Goal: Task Accomplishment & Management: Manage account settings

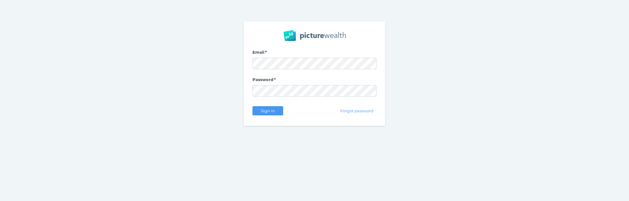
click at [0, 201] on com-1password-button at bounding box center [0, 201] width 0 height 0
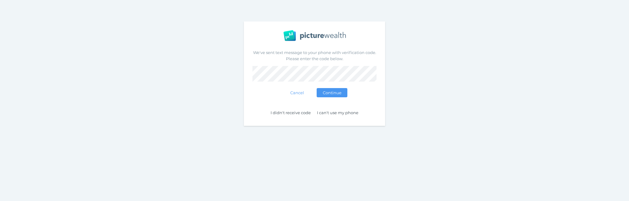
click at [449, 91] on div "We've sent text message to your phone with verification code. Please enter the …" at bounding box center [314, 73] width 629 height 147
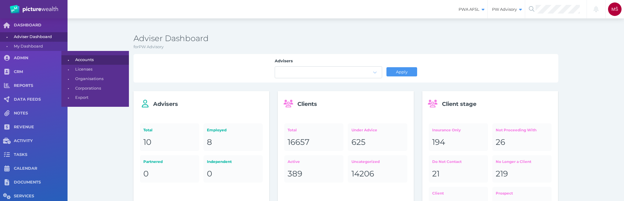
click at [88, 60] on span "Accounts" at bounding box center [101, 60] width 52 height 10
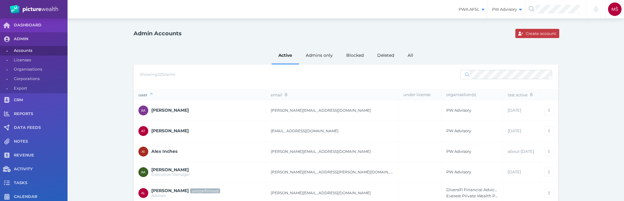
click at [531, 33] on span "Create account" at bounding box center [542, 33] width 34 height 5
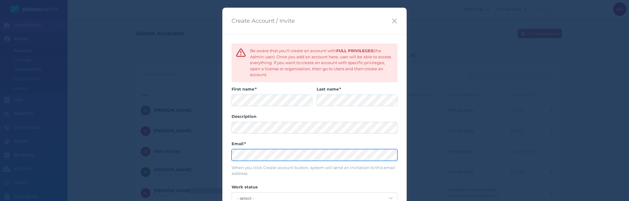
click at [223, 154] on div "Be aware that you'll create an account with FULL PRIVILEGES (the Admin user). O…" at bounding box center [314, 127] width 184 height 187
click at [275, 117] on label "Description" at bounding box center [315, 118] width 166 height 8
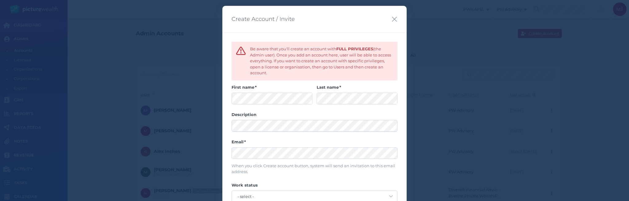
scroll to position [10, 0]
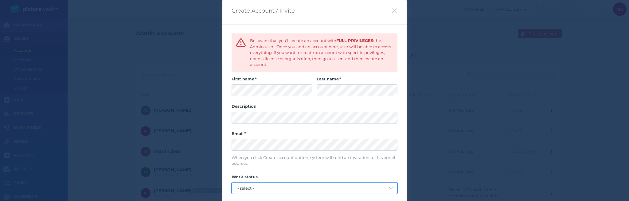
click at [254, 186] on select "- select - employed partnered independent" at bounding box center [314, 188] width 165 height 11
select select "employed"
click at [232, 183] on select "- select - employed partnered independent" at bounding box center [314, 188] width 165 height 11
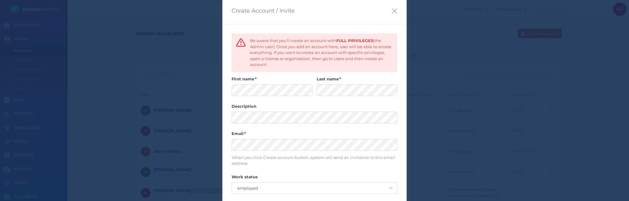
click at [304, 177] on label "Work status" at bounding box center [315, 178] width 166 height 8
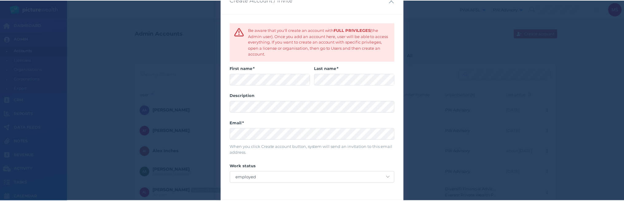
scroll to position [46, 0]
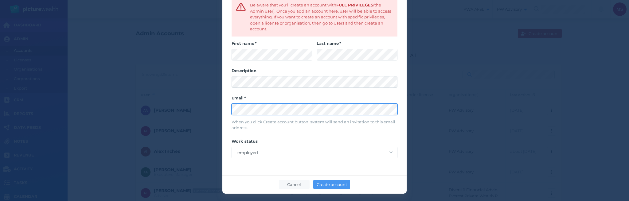
click at [180, 108] on div "Create Account / Invite Be aware that you'll create an account with FULL PRIVIL…" at bounding box center [314, 100] width 629 height 201
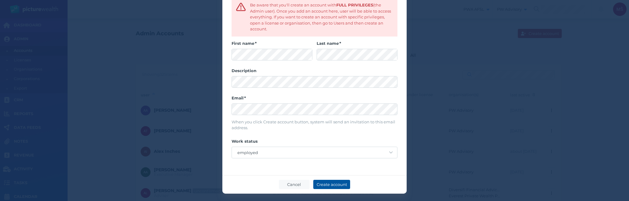
click at [324, 185] on span "Create account" at bounding box center [332, 184] width 30 height 5
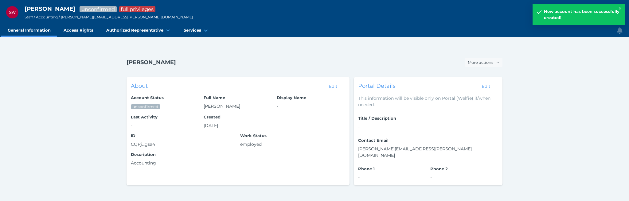
click at [620, 7] on icon at bounding box center [619, 8] width 3 height 4
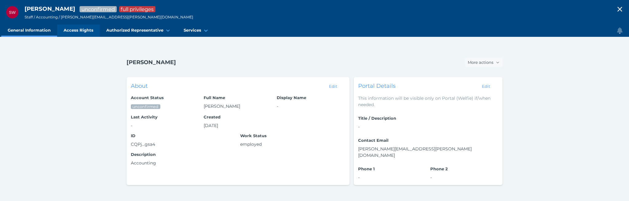
click at [77, 31] on span "Access Rights" at bounding box center [79, 30] width 30 height 5
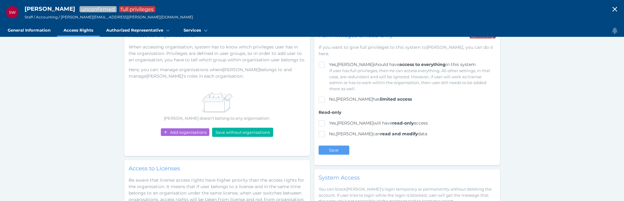
scroll to position [54, 0]
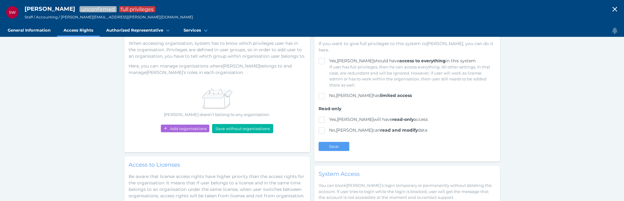
click at [320, 93] on span at bounding box center [322, 96] width 6 height 6
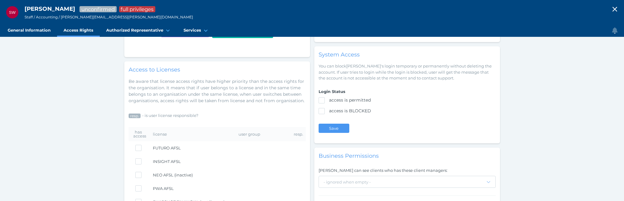
scroll to position [0, 0]
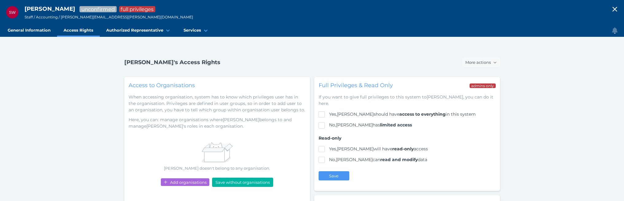
click at [617, 8] on icon "button" at bounding box center [614, 9] width 7 height 9
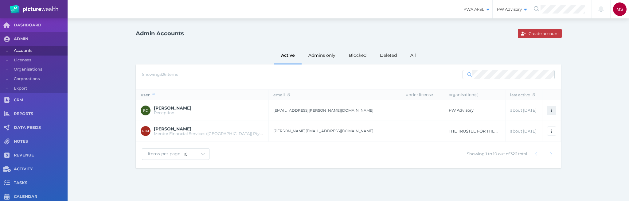
click at [551, 108] on span "button" at bounding box center [551, 110] width 6 height 5
click at [531, 133] on link "Access Rights" at bounding box center [529, 134] width 40 height 6
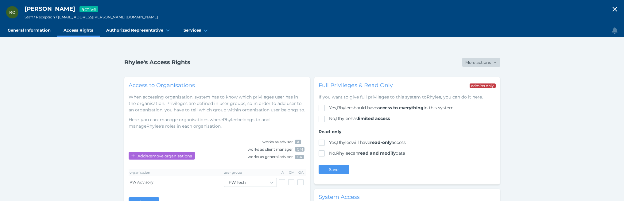
click at [493, 62] on icon "button" at bounding box center [494, 62] width 3 height 4
click at [478, 85] on span "Block login" at bounding box center [474, 86] width 25 height 6
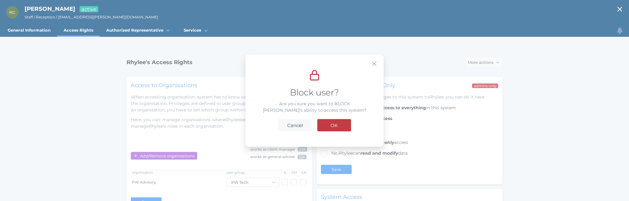
click at [325, 125] on button "OK" at bounding box center [334, 125] width 34 height 12
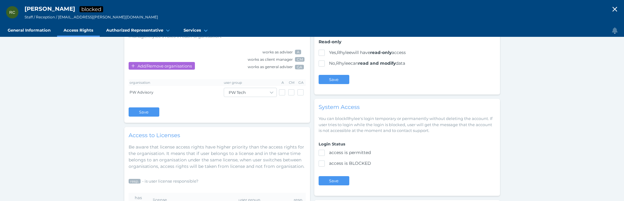
scroll to position [130, 0]
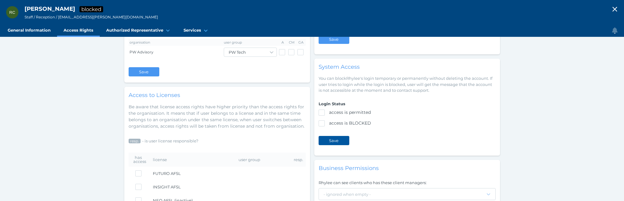
click at [344, 140] on button "Save" at bounding box center [334, 140] width 31 height 9
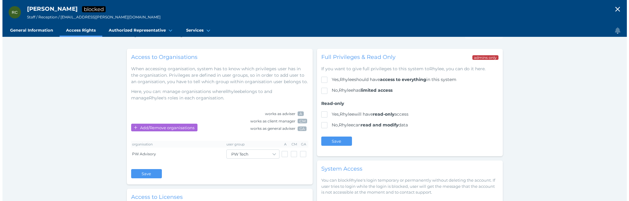
scroll to position [0, 0]
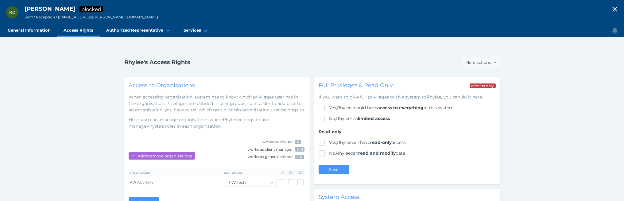
click at [618, 10] on icon "button" at bounding box center [614, 9] width 7 height 9
click at [619, 7] on icon "button" at bounding box center [614, 9] width 7 height 9
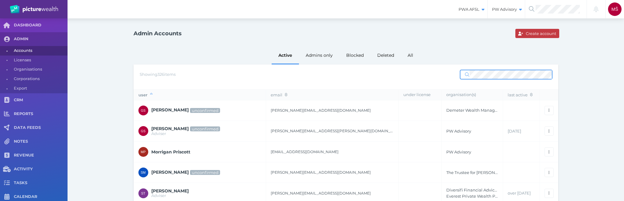
scroll to position [52, 0]
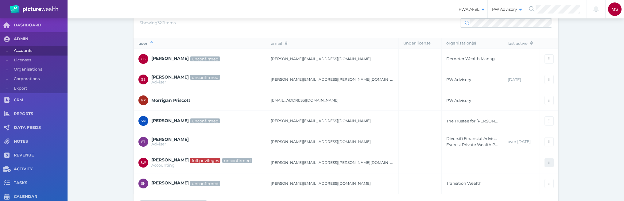
click at [549, 162] on icon "button" at bounding box center [549, 163] width 1 height 4
click at [527, 139] on link "Access Rights" at bounding box center [527, 140] width 40 height 6
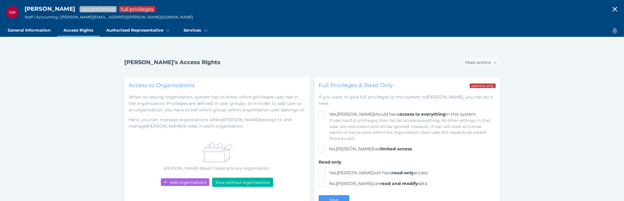
click at [321, 181] on span at bounding box center [322, 184] width 6 height 6
click at [323, 147] on div "Yes, Scott should have access to everything in this system If user has full pri…" at bounding box center [407, 133] width 177 height 52
click at [323, 146] on span at bounding box center [322, 149] width 6 height 6
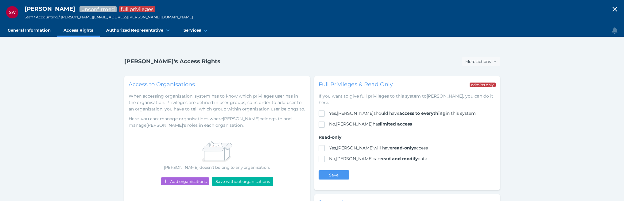
scroll to position [1, 0]
click at [336, 172] on button "Save" at bounding box center [334, 174] width 31 height 9
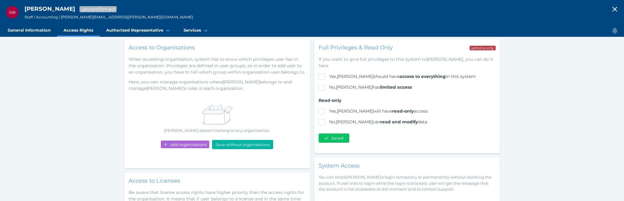
scroll to position [60, 0]
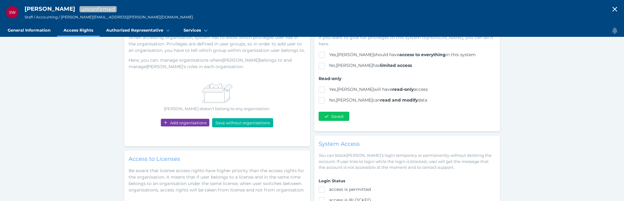
click at [177, 125] on span "Add organisations" at bounding box center [189, 122] width 41 height 5
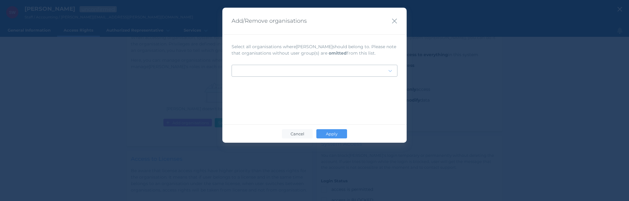
click at [282, 71] on div at bounding box center [310, 70] width 156 height 3
click at [261, 99] on div "PW Advisory" at bounding box center [314, 98] width 165 height 9
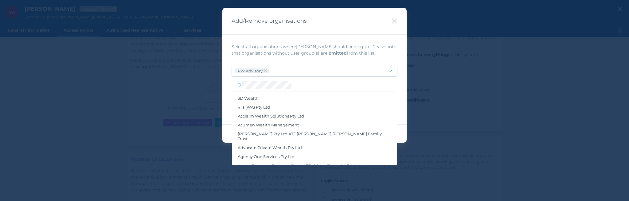
click at [363, 56] on p "Select all organisations where Scott should belong to. Please note that organis…" at bounding box center [315, 50] width 166 height 13
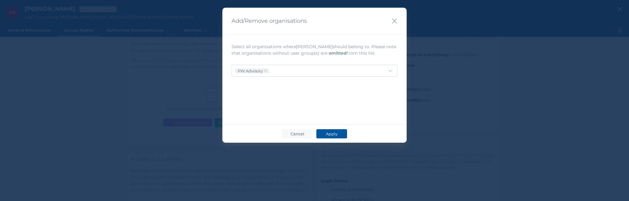
click at [335, 133] on span "Apply" at bounding box center [331, 133] width 17 height 5
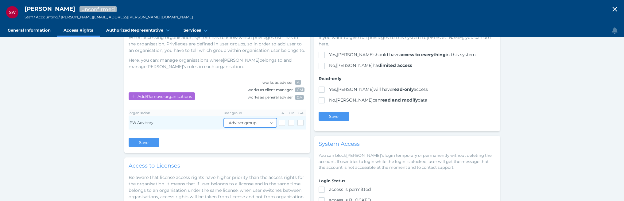
click at [246, 124] on select "Adviser group Client Services Compliance Default User Group Limited test access…" at bounding box center [250, 123] width 53 height 9
select select "4zkwZFvb"
click at [224, 119] on select "Adviser group Client Services Compliance Default User Group Limited test access…" at bounding box center [250, 123] width 53 height 9
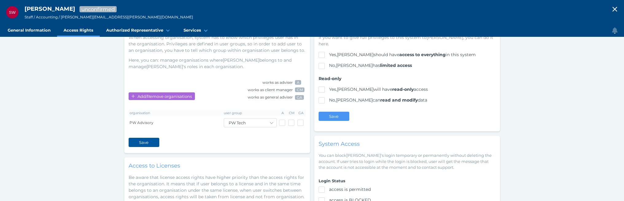
click at [152, 140] on button "Save" at bounding box center [144, 142] width 31 height 9
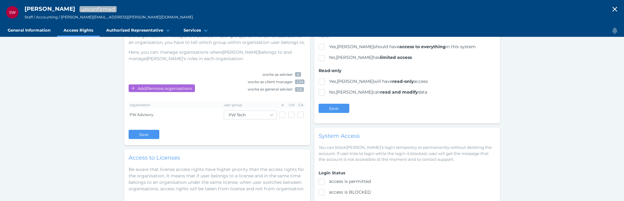
scroll to position [124, 0]
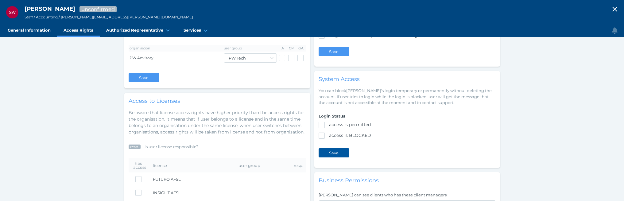
click at [333, 151] on button "Save" at bounding box center [334, 152] width 31 height 9
click at [341, 47] on button "Save" at bounding box center [334, 51] width 31 height 9
click at [133, 76] on button "Save" at bounding box center [144, 77] width 31 height 9
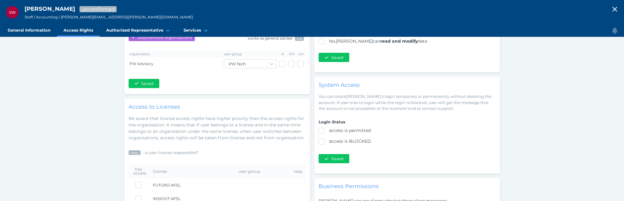
scroll to position [0, 0]
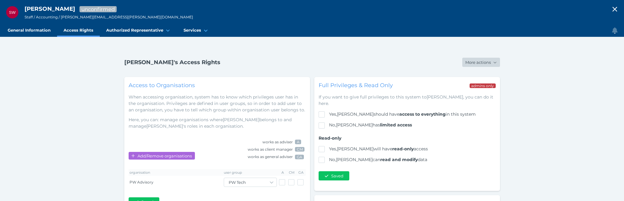
click at [490, 63] on span "More actions" at bounding box center [477, 62] width 29 height 5
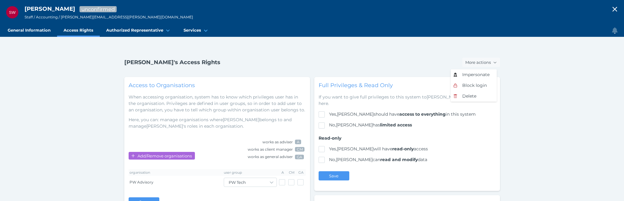
click at [83, 33] on link "Access Rights" at bounding box center [78, 31] width 43 height 12
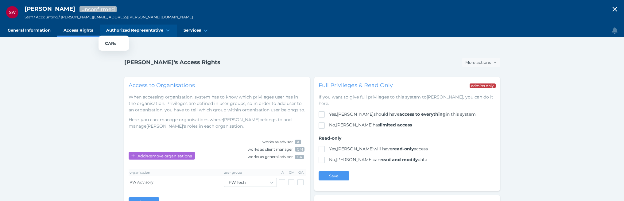
click at [151, 33] on link "Authorized Representative" at bounding box center [138, 31] width 77 height 12
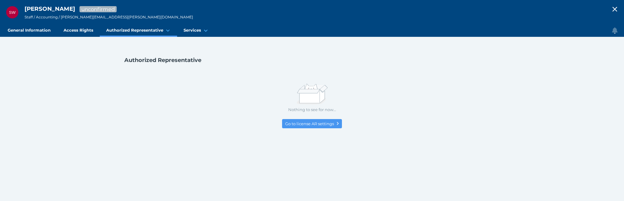
click at [619, 10] on icon "button" at bounding box center [614, 9] width 7 height 9
